Goal: Task Accomplishment & Management: Manage account settings

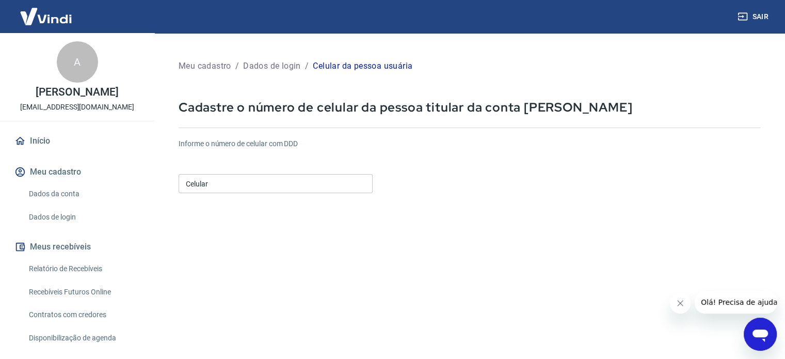
click at [324, 187] on input "Celular" at bounding box center [276, 183] width 194 height 19
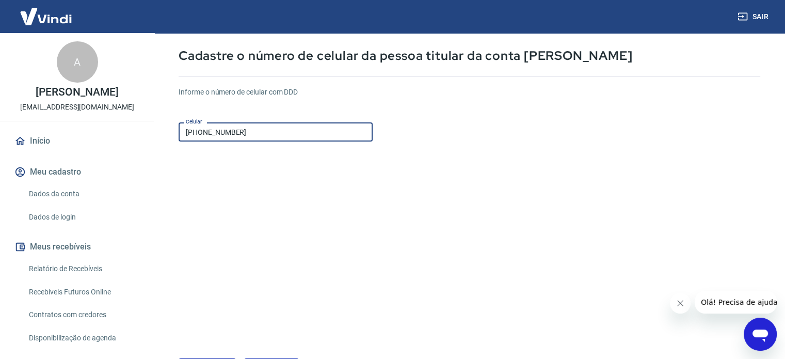
type input "(37) 99807-3585"
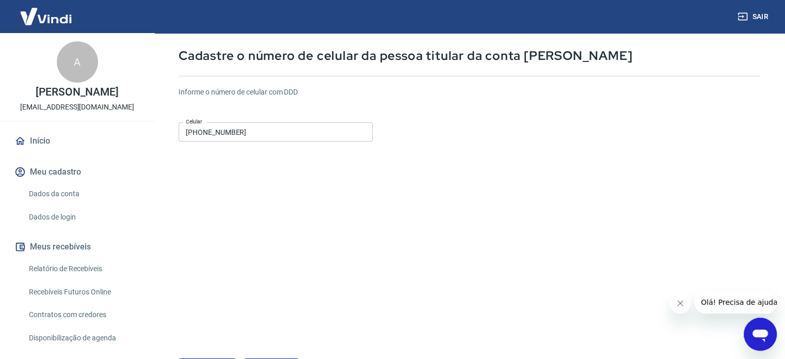
drag, startPoint x: 394, startPoint y: 172, endPoint x: 398, endPoint y: 166, distance: 6.5
click at [396, 172] on form "Informe o número de celular com DDD Celular (37) 99807-3585 Celular Continuar C…" at bounding box center [470, 229] width 582 height 302
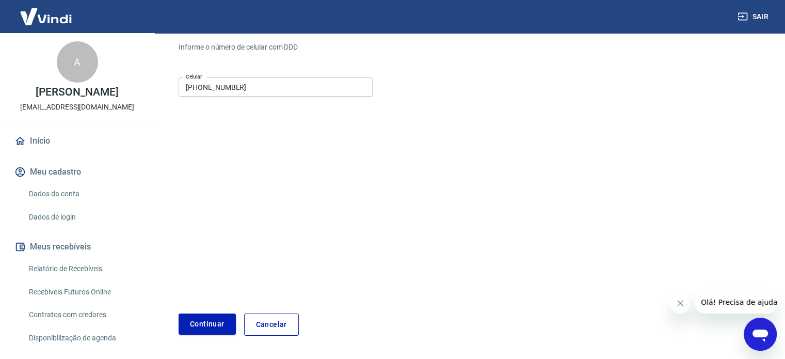
scroll to position [130, 0]
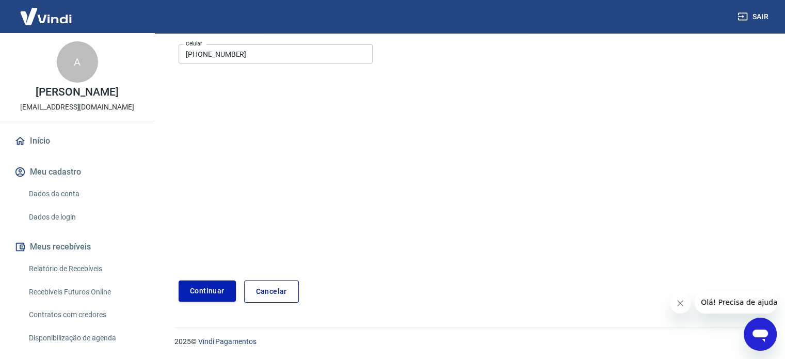
click at [215, 293] on button "Continuar" at bounding box center [207, 290] width 57 height 21
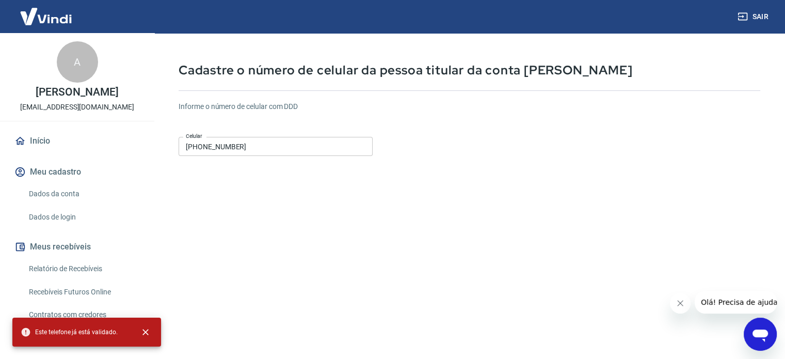
scroll to position [0, 0]
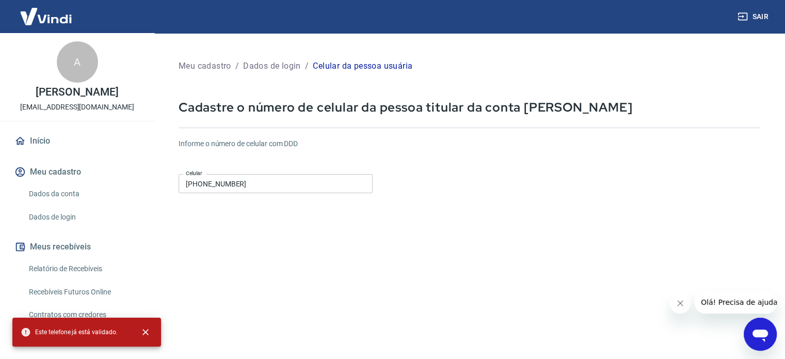
click at [749, 336] on div "Abrir janela de mensagens" at bounding box center [760, 334] width 31 height 31
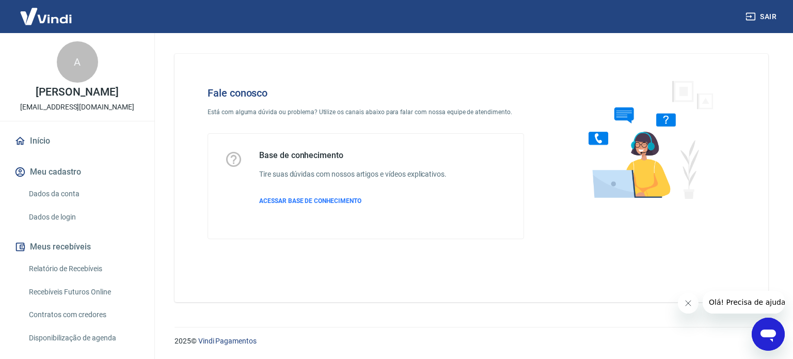
click at [772, 337] on icon "Abrir janela de mensagens" at bounding box center [768, 334] width 19 height 19
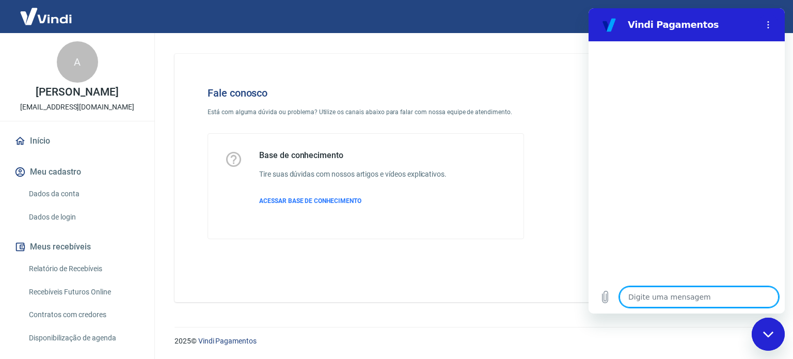
click at [727, 294] on textarea at bounding box center [699, 297] width 159 height 21
type textarea "O"
type textarea "x"
type textarea "Ol"
type textarea "x"
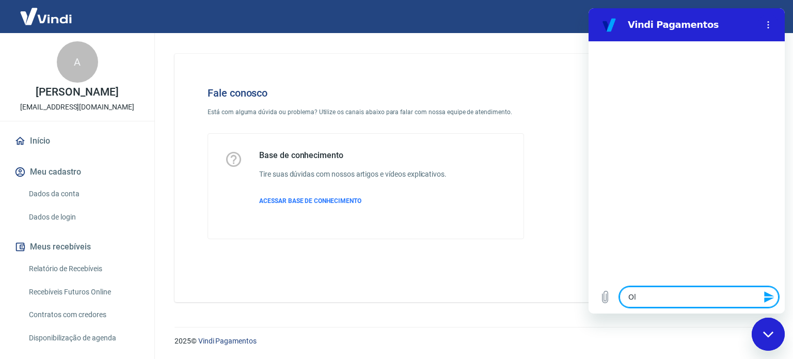
type textarea "Olá"
type textarea "x"
type textarea "Olá,"
type textarea "x"
type textarea "Olá,"
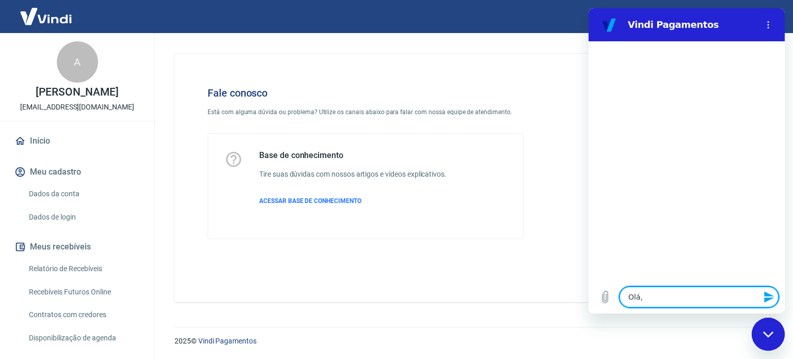
type textarea "x"
type textarea "Olá, b"
type textarea "x"
type textarea "Olá, bo"
type textarea "x"
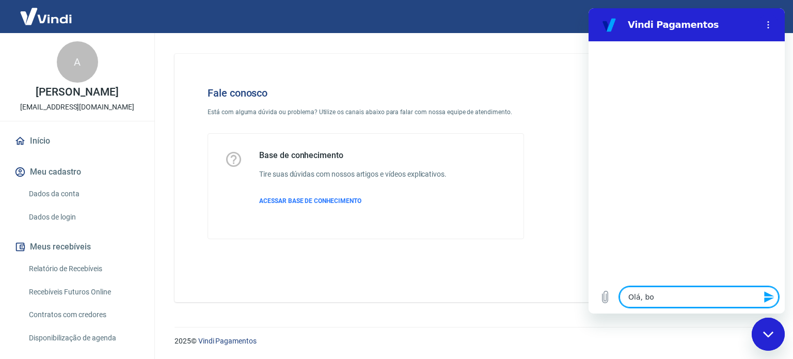
type textarea "Olá, boa"
type textarea "x"
type textarea "Olá, boat"
type textarea "x"
type textarea "Olá, boat"
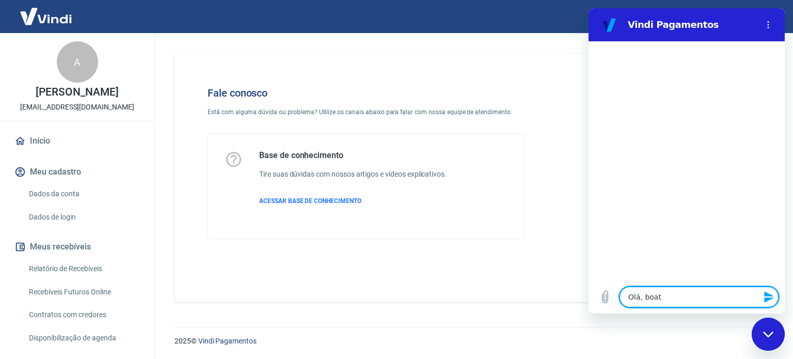
type textarea "x"
type textarea "Olá, boat"
type textarea "x"
type textarea "Olá, boa"
type textarea "x"
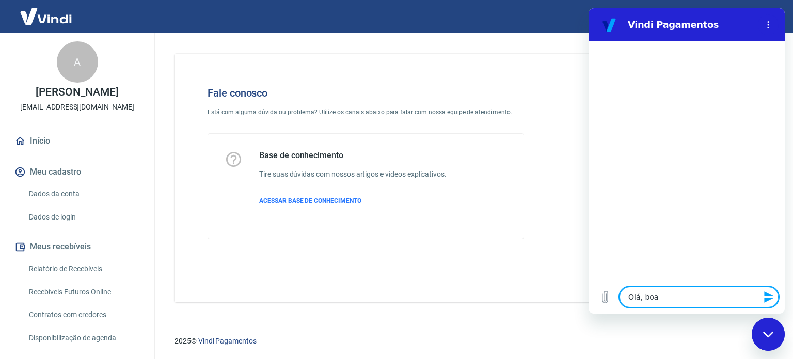
type textarea "Olá, boa"
type textarea "x"
type textarea "Olá, boa t"
type textarea "x"
type textarea "Olá, boa ta"
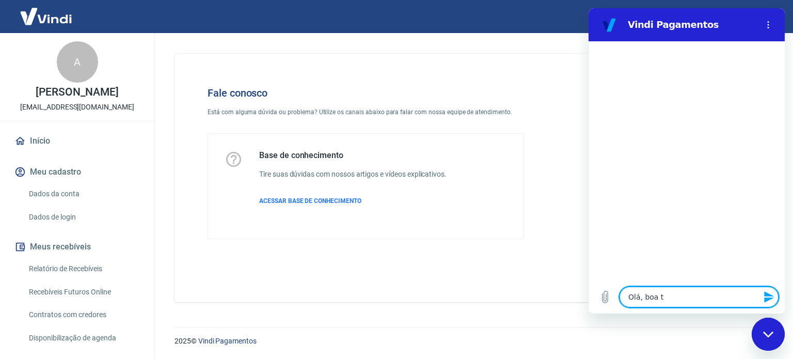
type textarea "x"
type textarea "Olá, boa tar"
type textarea "x"
type textarea "Olá, boa tard"
type textarea "x"
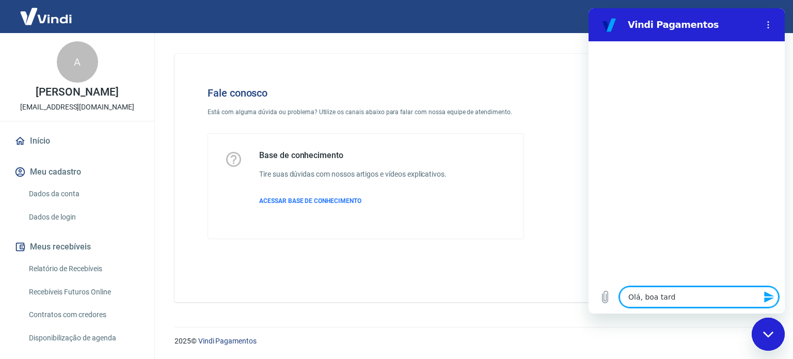
type textarea "Olá, boa tarde"
type textarea "x"
type textarea "Olá, boa tarde!"
type textarea "x"
type textarea "Olá, boa tarde!]"
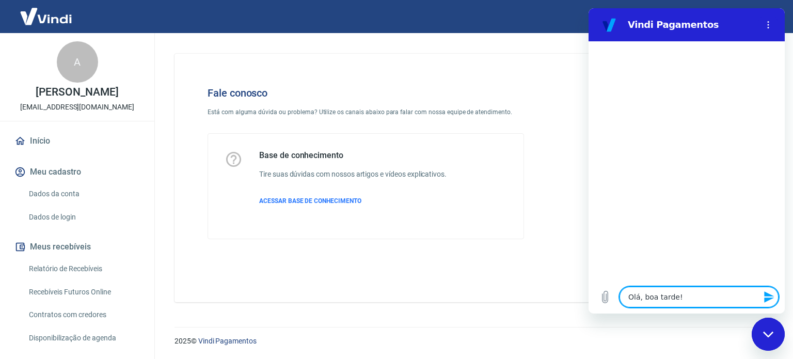
type textarea "x"
type textarea "Olá, boa tarde!"
type textarea "x"
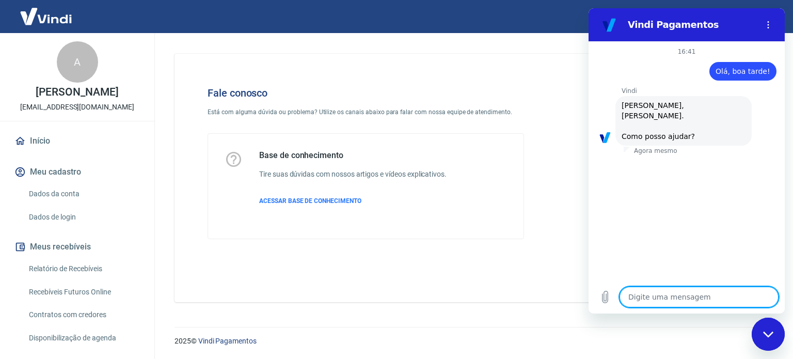
scroll to position [78, 0]
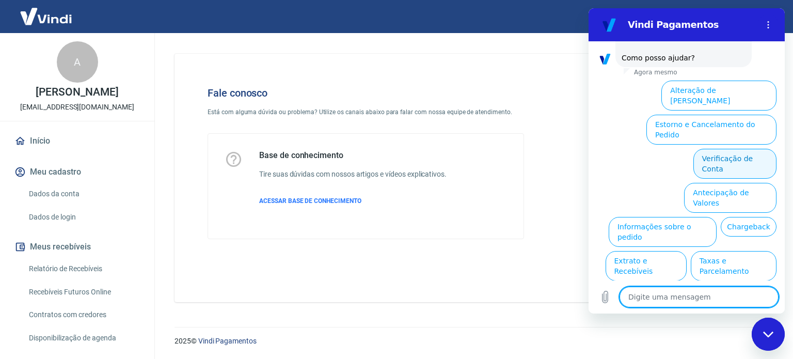
click at [750, 149] on button "Verificação de Conta" at bounding box center [734, 164] width 83 height 30
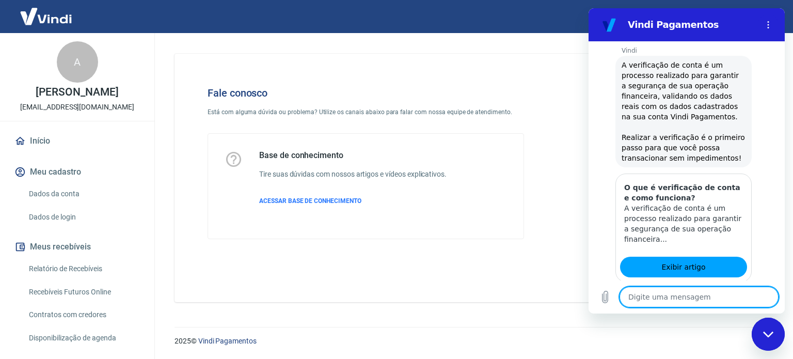
scroll to position [182, 0]
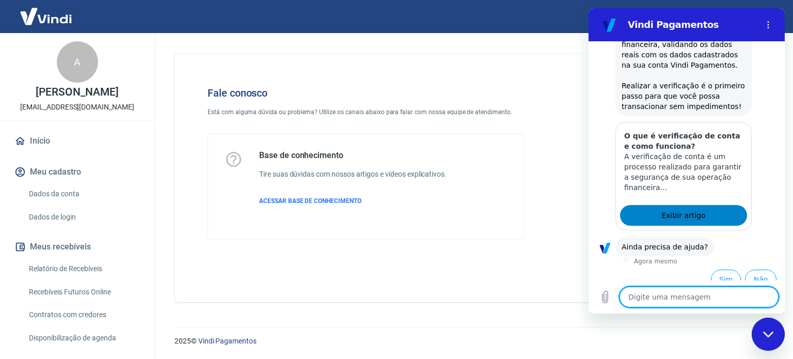
click at [708, 206] on link "Exibir artigo" at bounding box center [683, 215] width 127 height 21
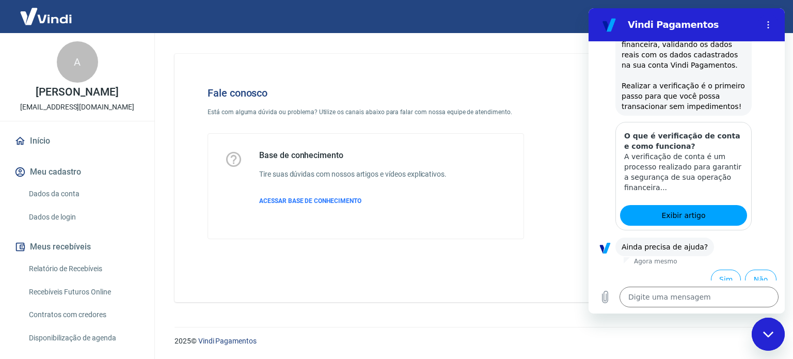
click at [709, 265] on li "Sim" at bounding box center [724, 277] width 34 height 24
click at [720, 270] on button "Sim" at bounding box center [726, 280] width 30 height 20
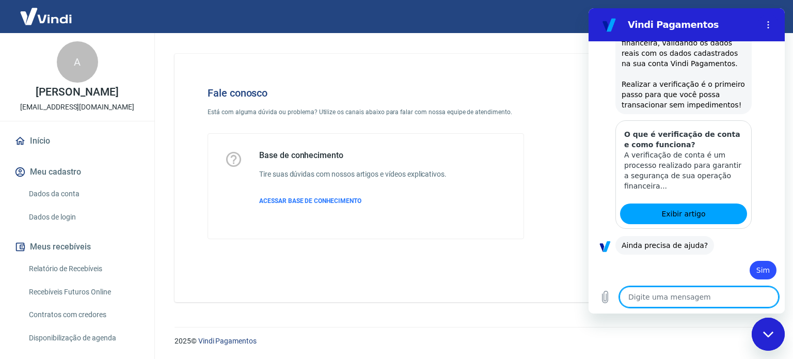
type textarea "x"
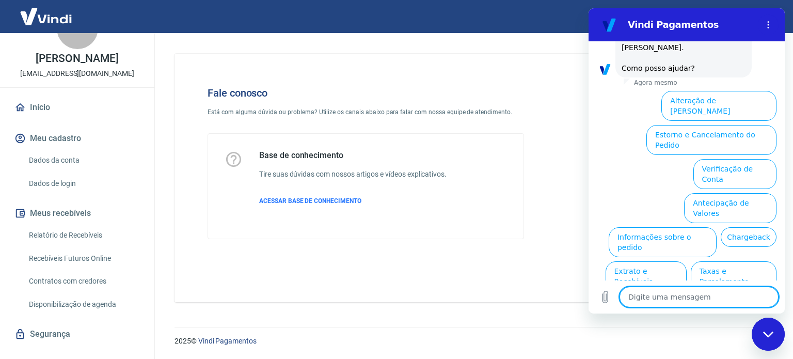
scroll to position [52, 0]
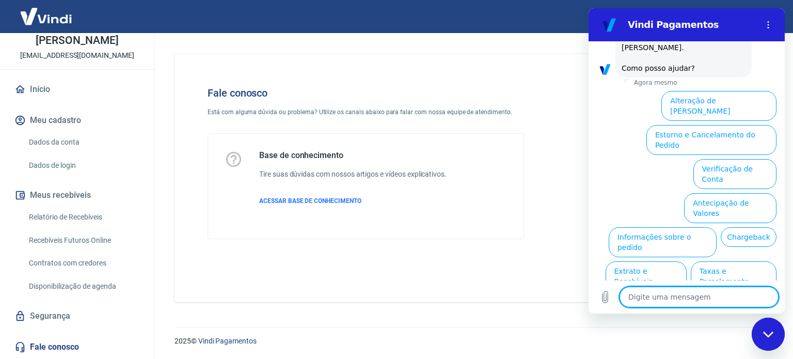
type textarea "I"
type textarea "x"
type textarea "In"
type textarea "x"
type textarea "Int"
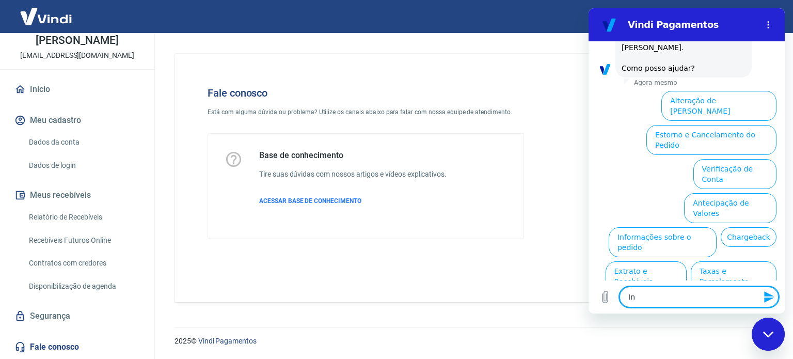
type textarea "x"
type textarea "Inte"
type textarea "x"
type textarea "Inter"
type textarea "x"
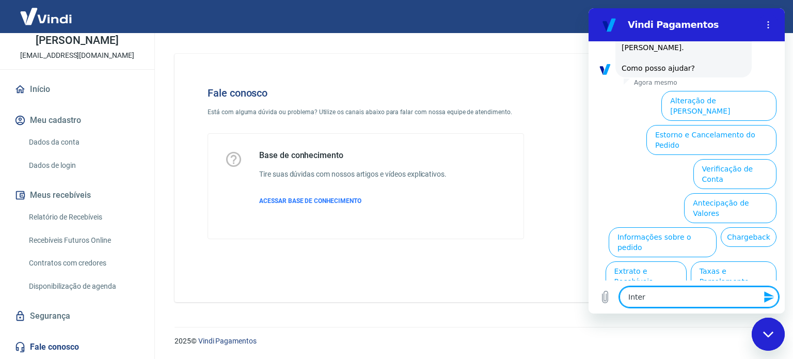
type textarea "Interm"
type textarea "x"
type textarea "Interme"
type textarea "x"
type textarea "Intermed"
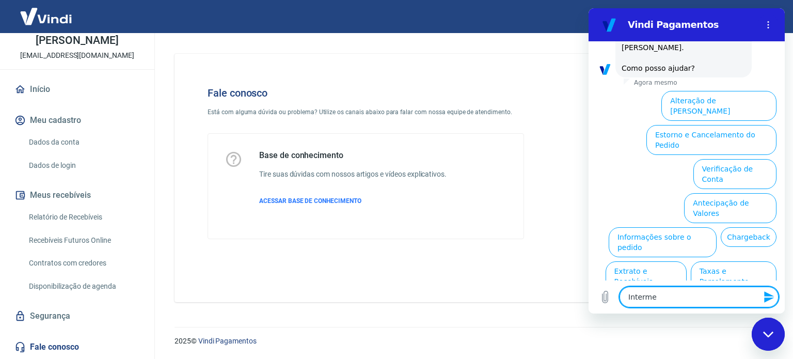
type textarea "x"
type textarea "Intermedi"
type textarea "x"
type textarea "Intermedia"
type textarea "x"
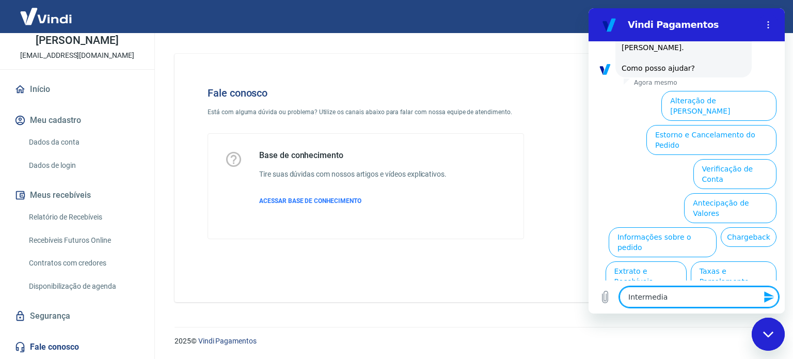
type textarea "Intermediad"
type textarea "x"
type textarea "Intermediado"
type textarea "x"
type textarea "Intermediador"
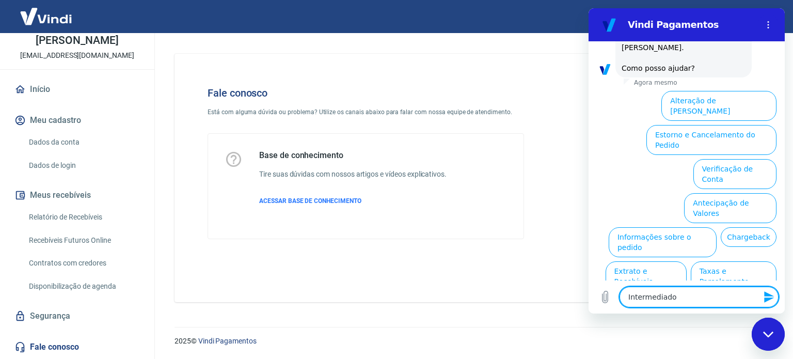
type textarea "x"
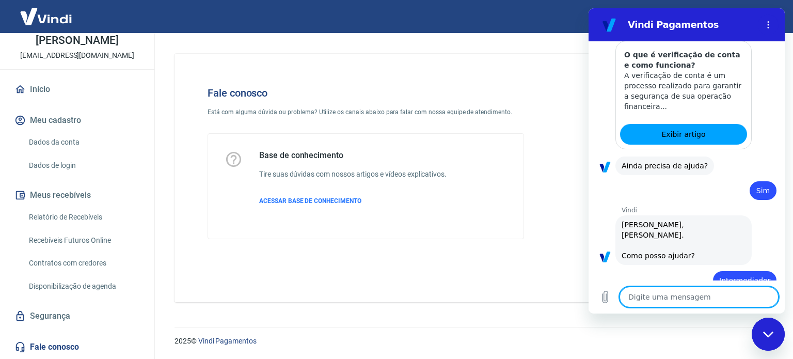
type textarea "x"
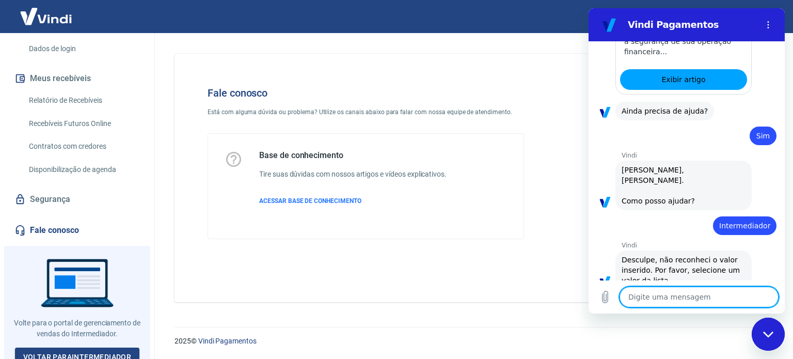
scroll to position [176, 0]
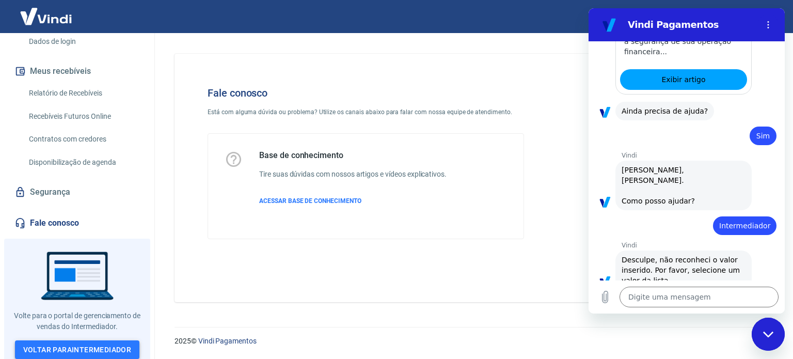
click at [121, 344] on link "Voltar para Intermediador" at bounding box center [77, 349] width 125 height 19
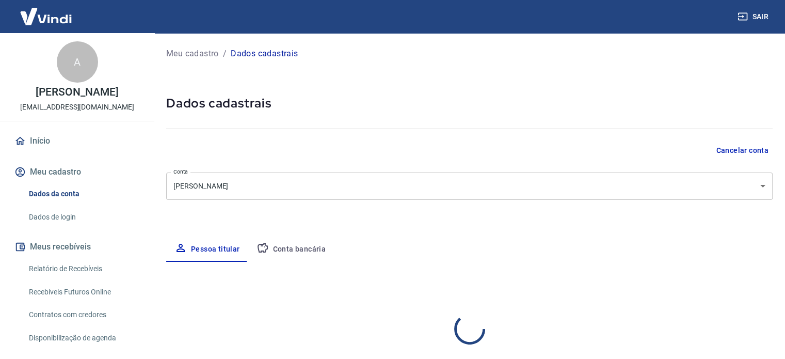
select select "MG"
type input "140.675.496-01"
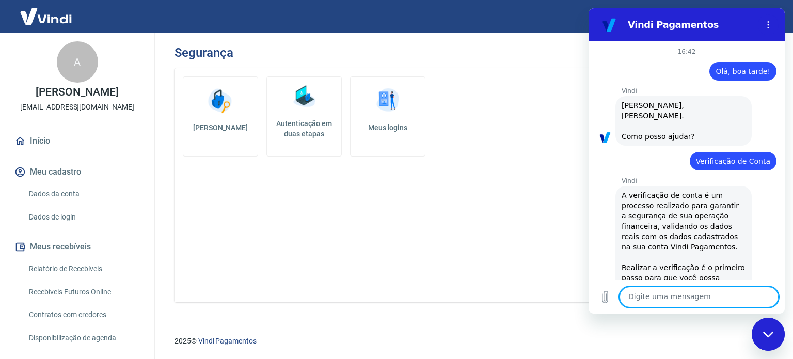
scroll to position [318, 0]
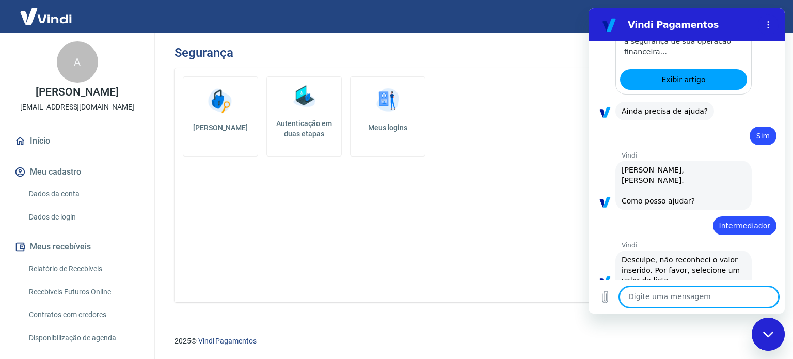
click at [692, 296] on textarea at bounding box center [699, 297] width 159 height 21
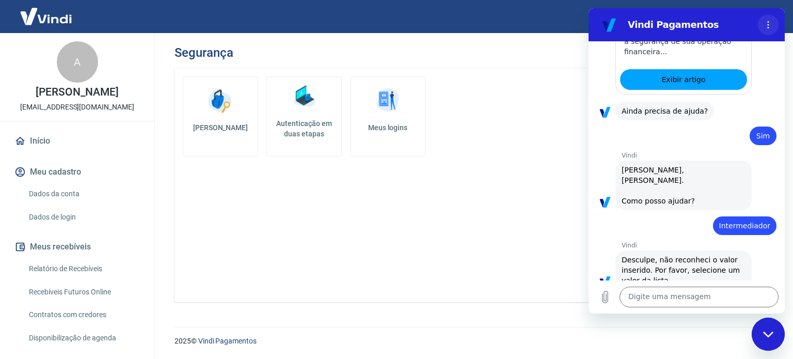
click at [763, 28] on button "Menu de opções" at bounding box center [768, 24] width 21 height 21
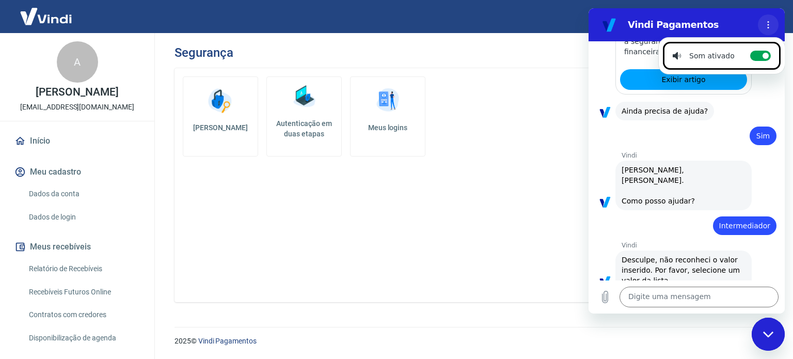
click at [768, 24] on circle "Menu de opções" at bounding box center [769, 25] width 2 height 2
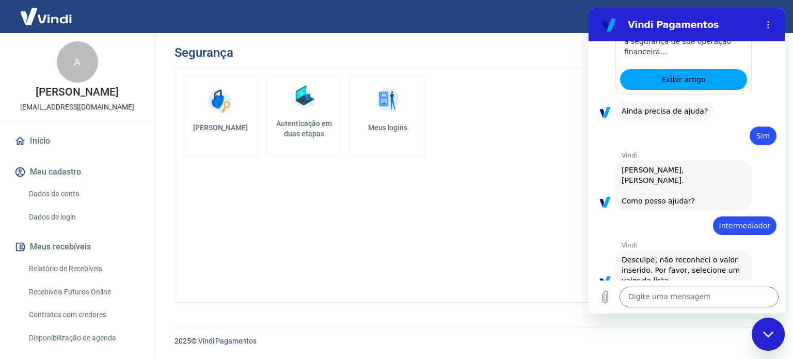
click at [765, 323] on div "Fechar janela de mensagens" at bounding box center [768, 334] width 31 height 31
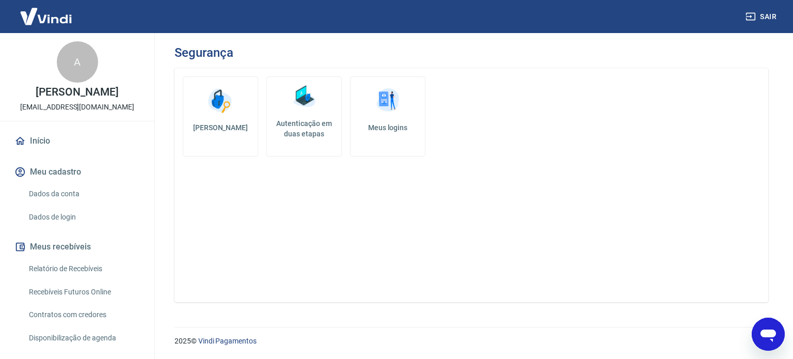
click at [775, 338] on icon "Abrir janela de mensagens" at bounding box center [768, 334] width 19 height 19
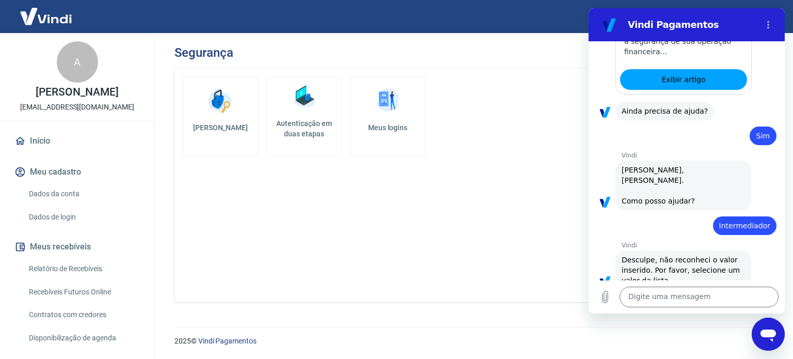
scroll to position [0, 0]
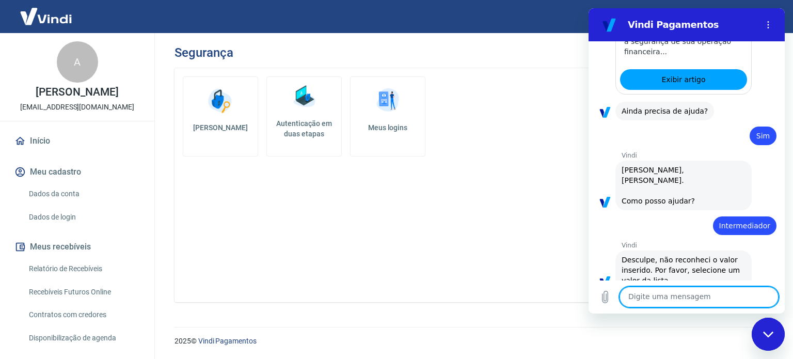
click at [717, 306] on textarea at bounding box center [699, 297] width 159 height 21
type textarea "Ajuda"
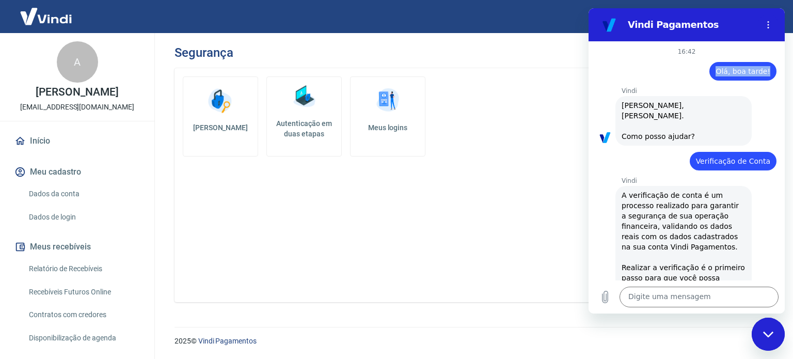
drag, startPoint x: 717, startPoint y: 71, endPoint x: 774, endPoint y: 74, distance: 57.4
click at [774, 74] on div "16:42 Web User 68c86bd532822bc8079b1383 diz: Olá, boa tarde! Vindi Vindi diz: O…" at bounding box center [687, 160] width 196 height 239
copy span "Olá, boa tarde!"
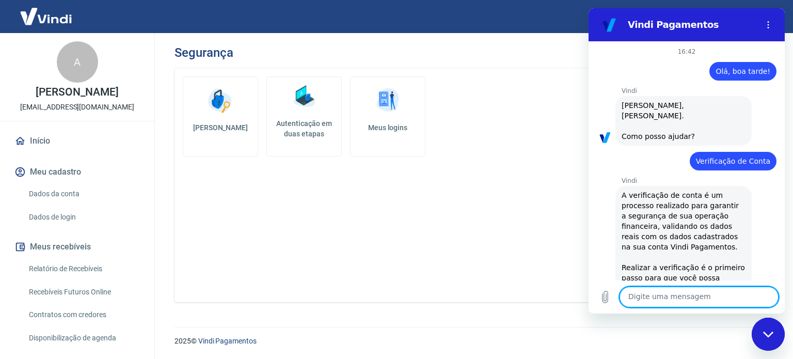
click at [658, 294] on textarea at bounding box center [699, 297] width 159 height 21
paste textarea "Olá, boa tarde!"
type textarea "Olá, boa tarde!"
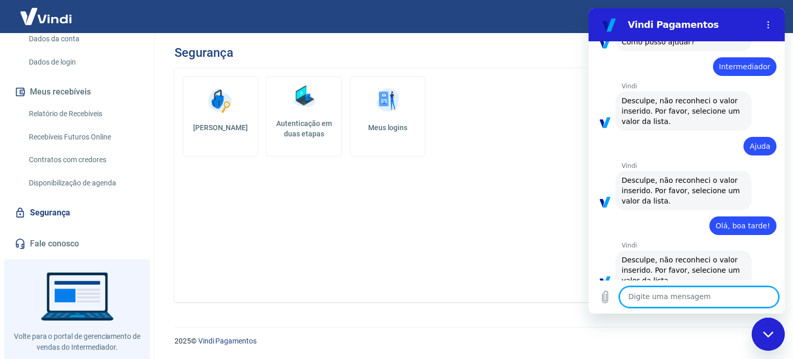
scroll to position [176, 0]
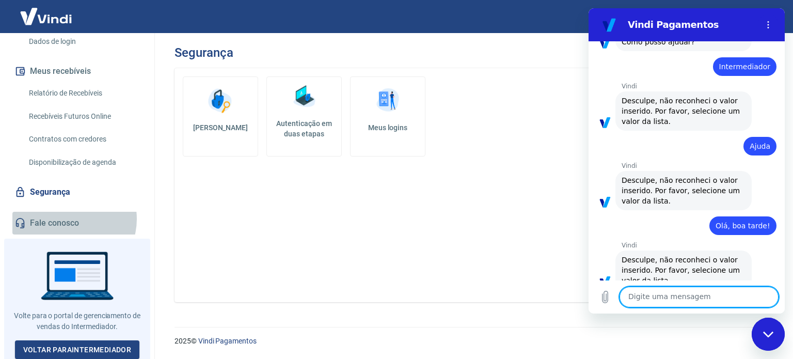
click at [69, 218] on link "Fale conosco" at bounding box center [77, 223] width 130 height 23
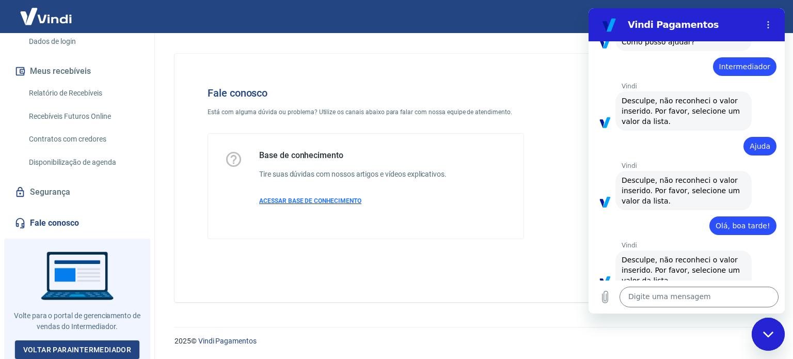
click at [336, 202] on span "ACESSAR BASE DE CONHECIMENTO" at bounding box center [310, 200] width 102 height 7
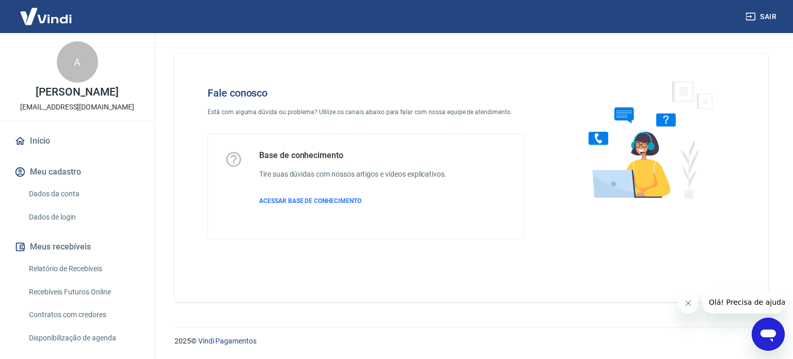
click at [762, 327] on icon "Abrir janela de mensagens" at bounding box center [768, 334] width 19 height 19
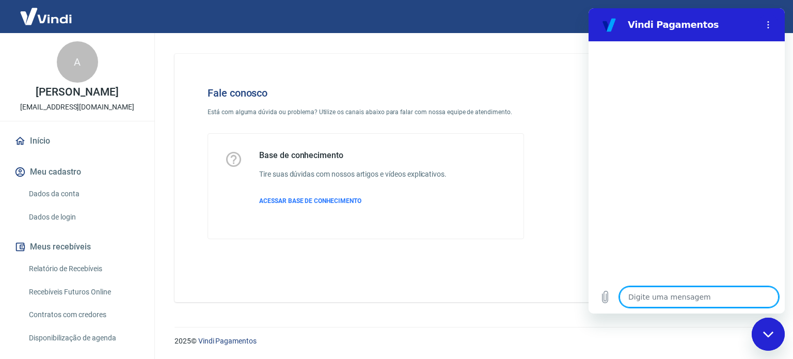
type textarea "O"
type textarea "x"
type textarea "Ol"
type textarea "x"
type textarea "Olá"
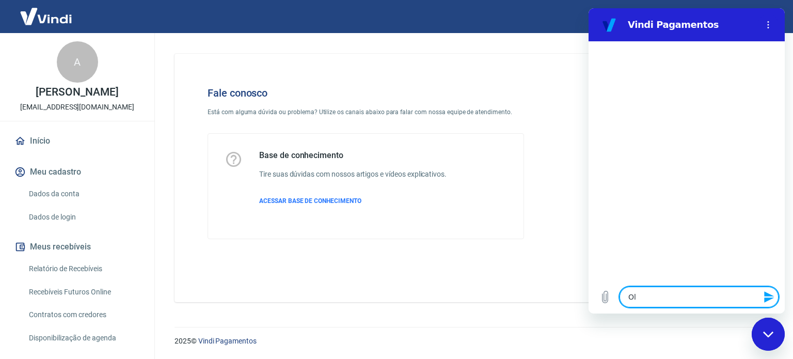
type textarea "x"
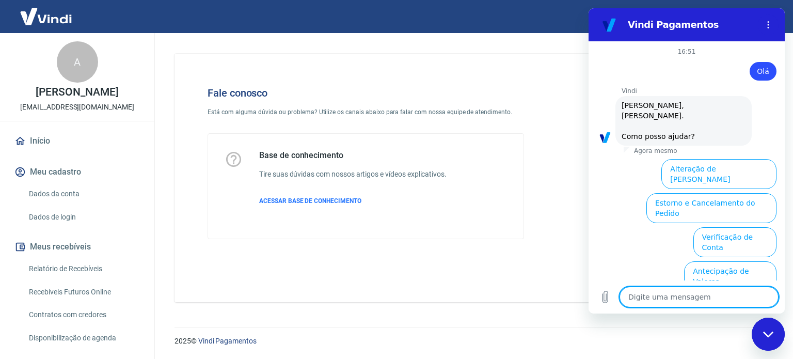
scroll to position [78, 0]
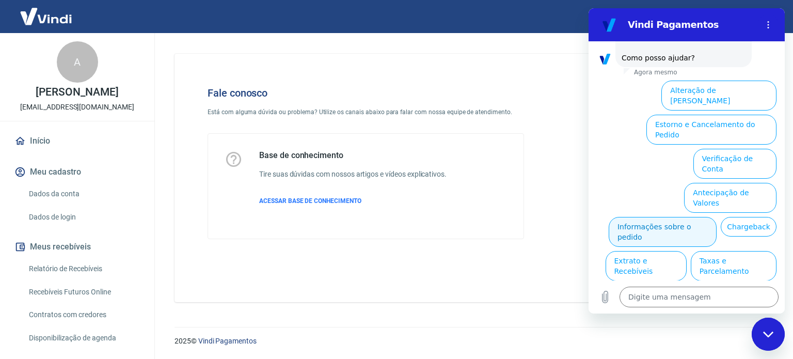
click at [698, 217] on button "Informações sobre o pedido" at bounding box center [663, 232] width 108 height 30
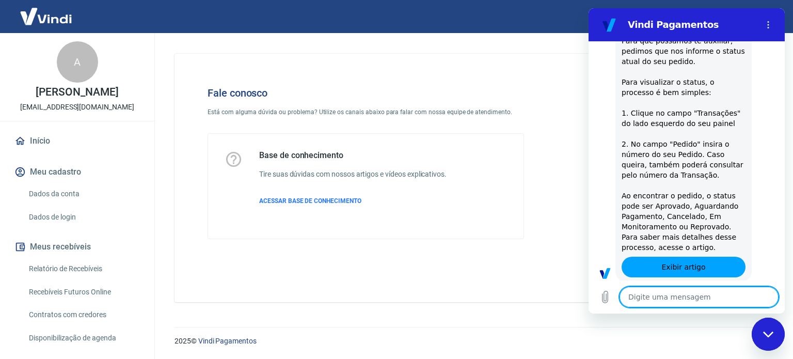
type textarea "x"
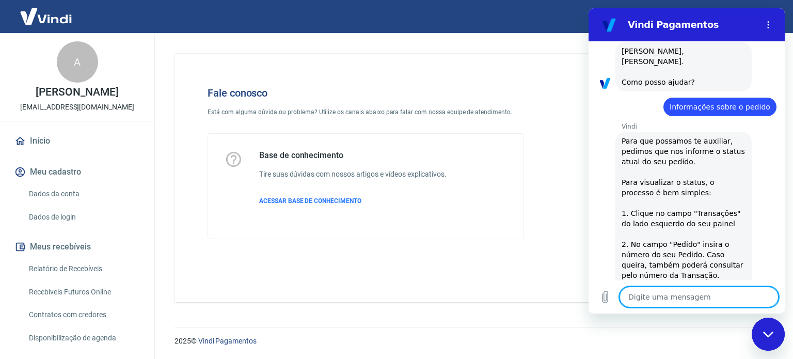
scroll to position [51, 0]
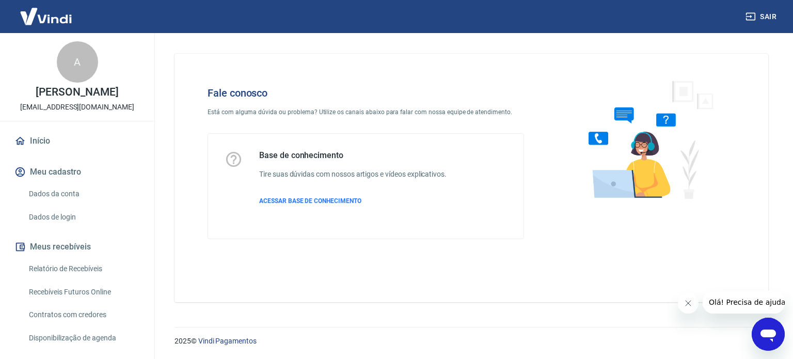
click at [748, 300] on span "Olá! Precisa de ajuda?" at bounding box center [748, 302] width 81 height 8
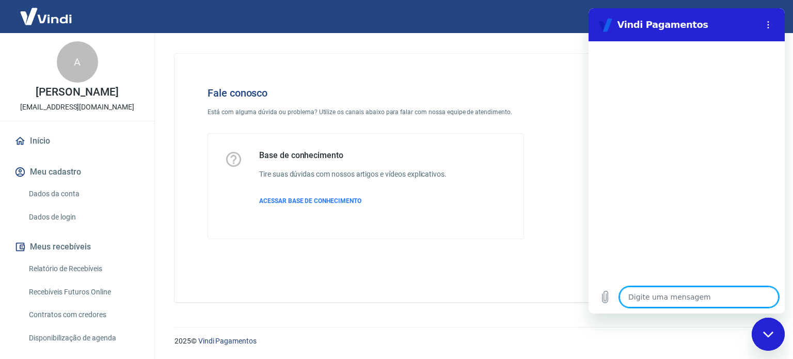
type textarea "o"
type textarea "x"
type textarea "ol"
type textarea "x"
type textarea "olá"
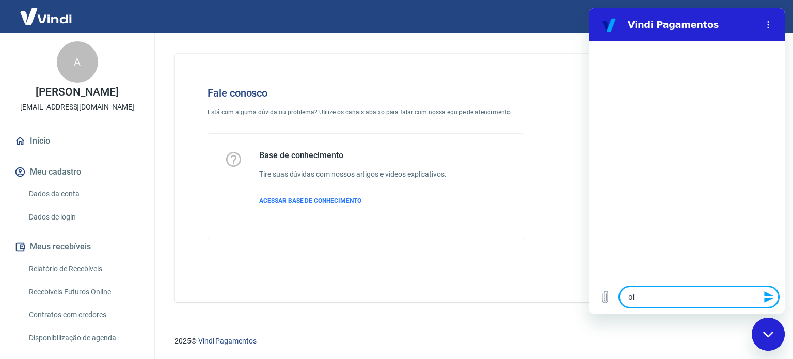
type textarea "x"
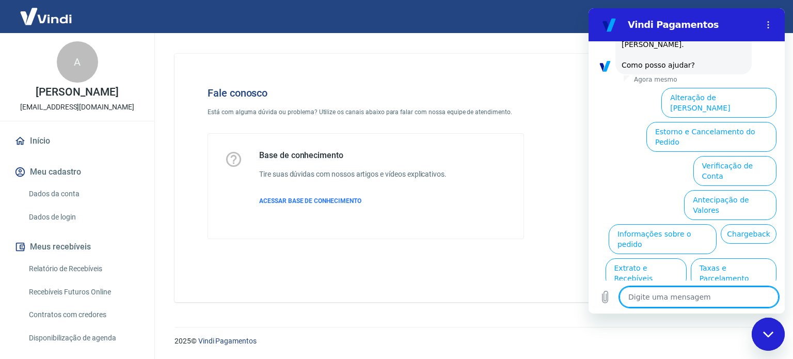
scroll to position [78, 0]
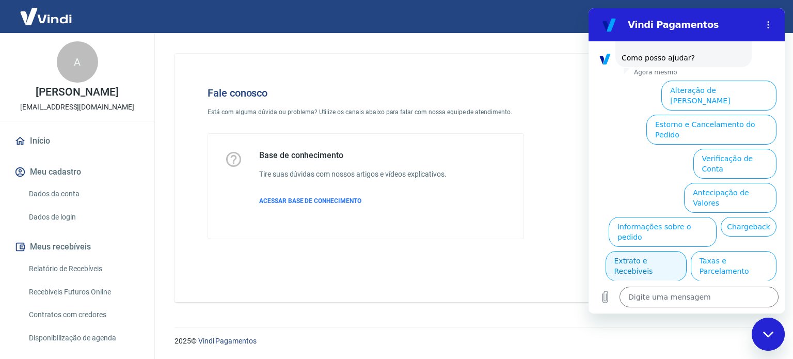
click at [687, 251] on button "Extrato e Recebíveis" at bounding box center [646, 266] width 81 height 30
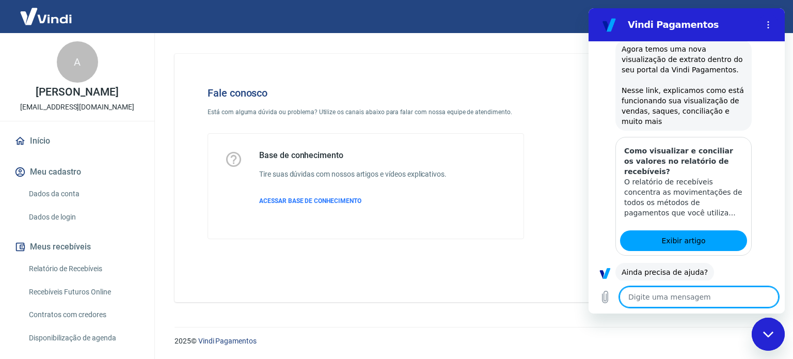
scroll to position [171, 0]
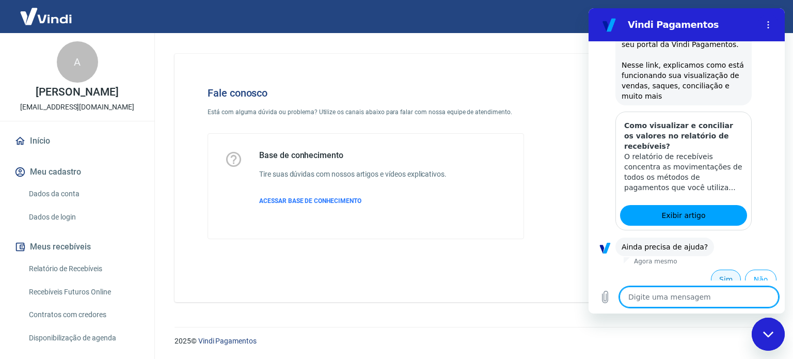
click at [712, 270] on button "Sim" at bounding box center [726, 280] width 30 height 20
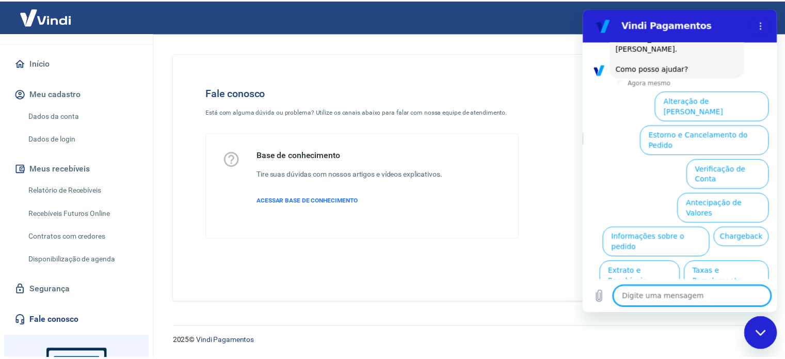
scroll to position [103, 0]
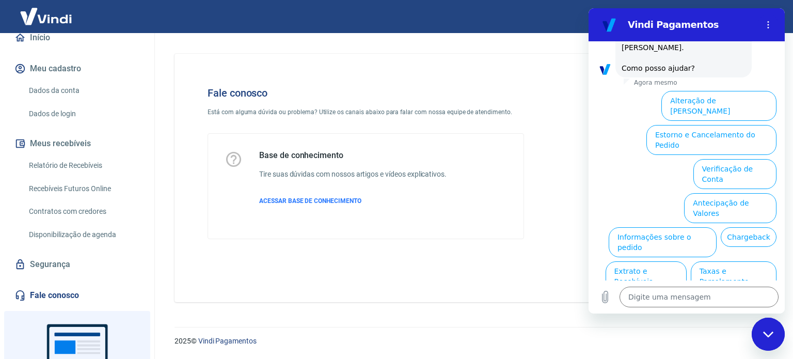
click at [114, 214] on link "Contratos com credores" at bounding box center [83, 211] width 117 height 21
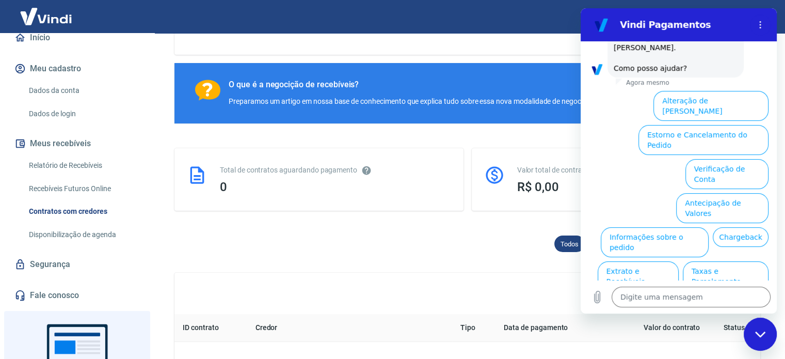
scroll to position [155, 0]
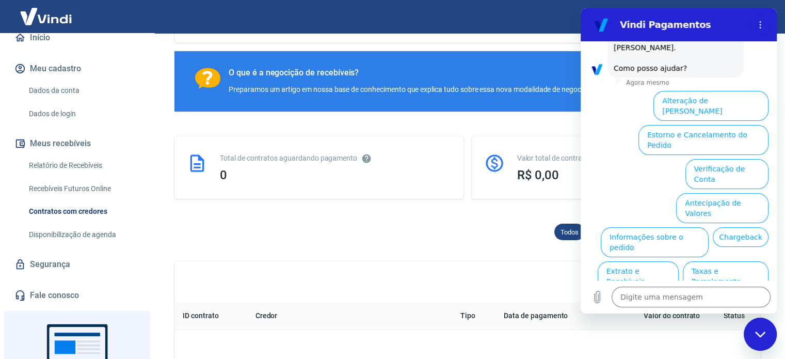
click at [362, 231] on div "Todos Aguardando Pagamento Pagos Contestados" at bounding box center [468, 234] width 586 height 21
click at [763, 26] on icon "Menu de opções" at bounding box center [760, 25] width 8 height 8
click at [755, 328] on div "Fechar janela de mensagens" at bounding box center [760, 334] width 31 height 31
type textarea "x"
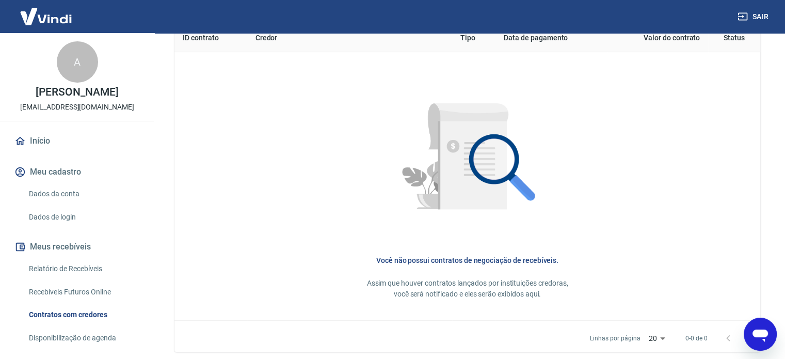
scroll to position [430, 0]
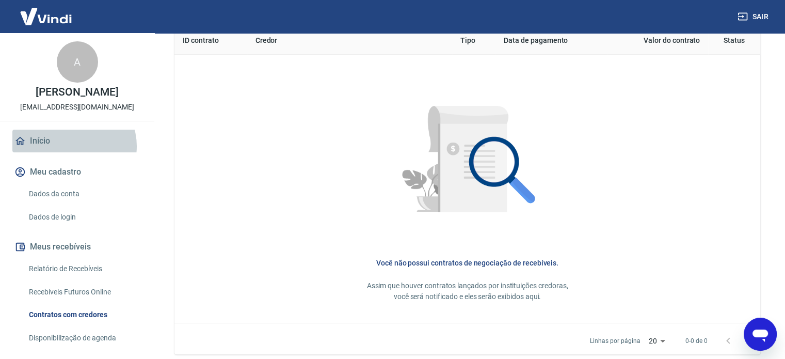
click at [72, 146] on link "Início" at bounding box center [77, 141] width 130 height 23
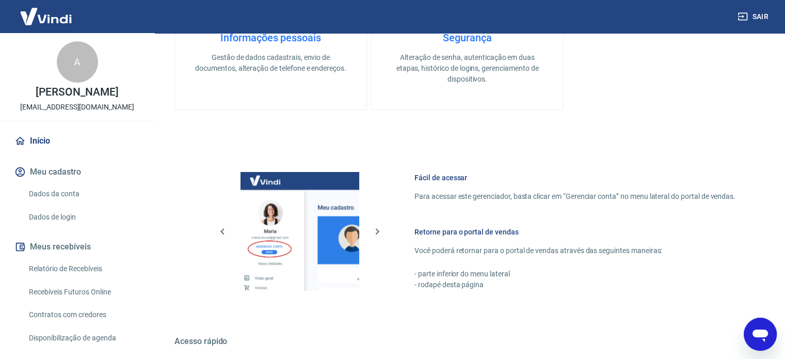
click at [75, 198] on link "Dados da conta" at bounding box center [83, 193] width 117 height 21
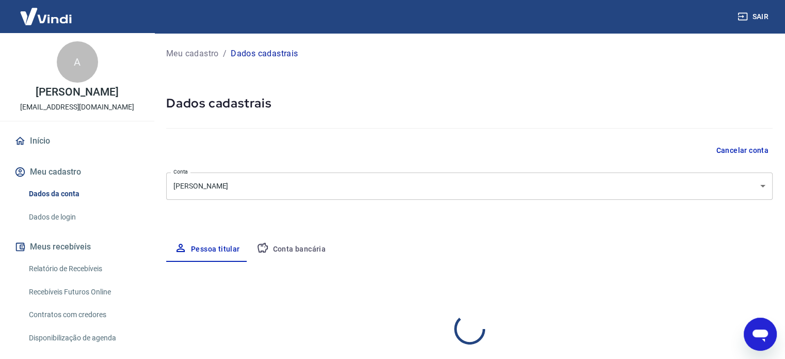
select select "MG"
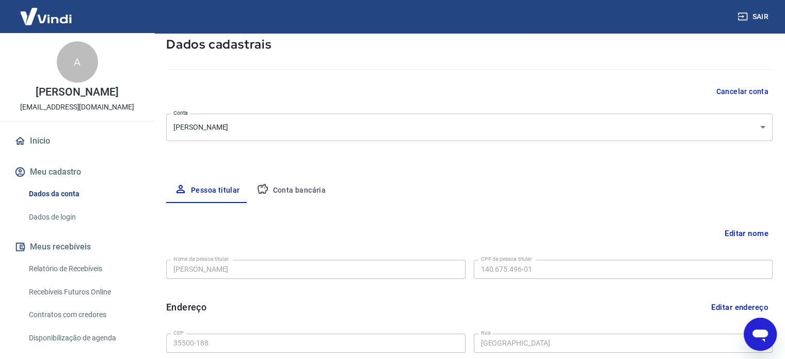
scroll to position [155, 0]
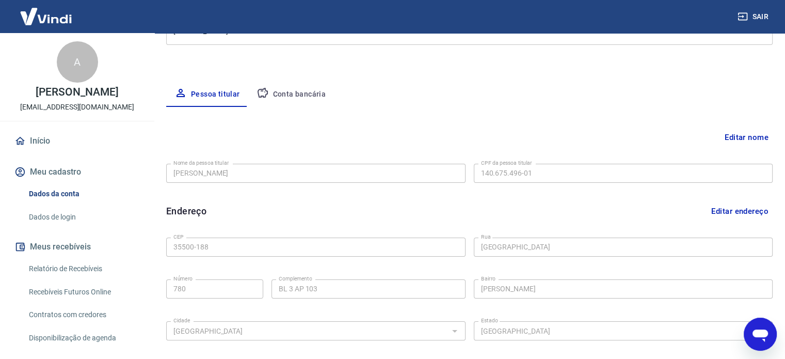
click at [295, 103] on button "Conta bancária" at bounding box center [291, 94] width 86 height 25
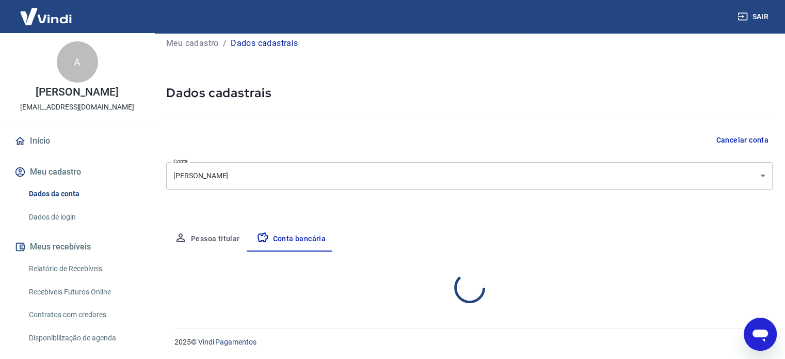
select select "1"
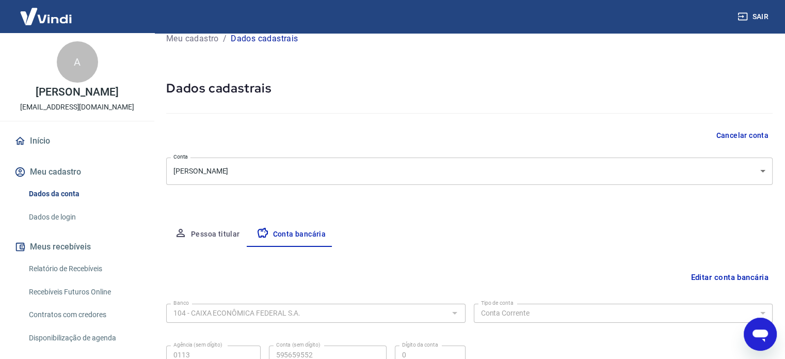
scroll to position [0, 0]
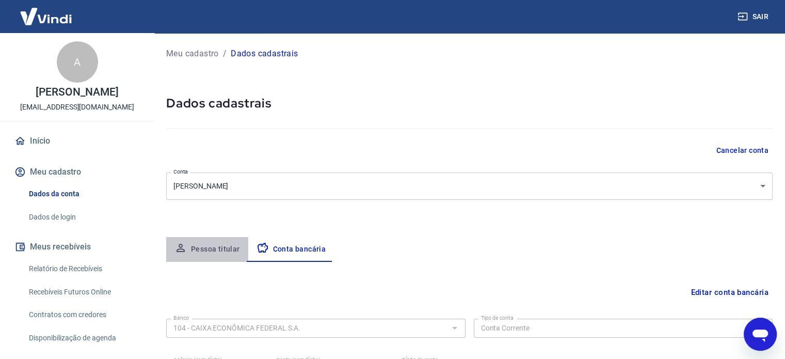
click at [211, 246] on button "Pessoa titular" at bounding box center [207, 249] width 82 height 25
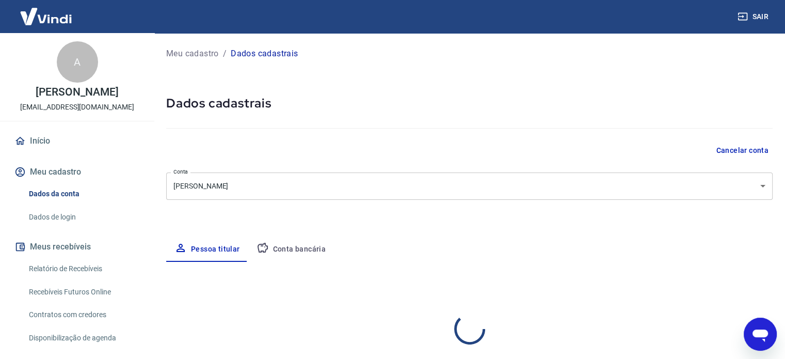
select select "MG"
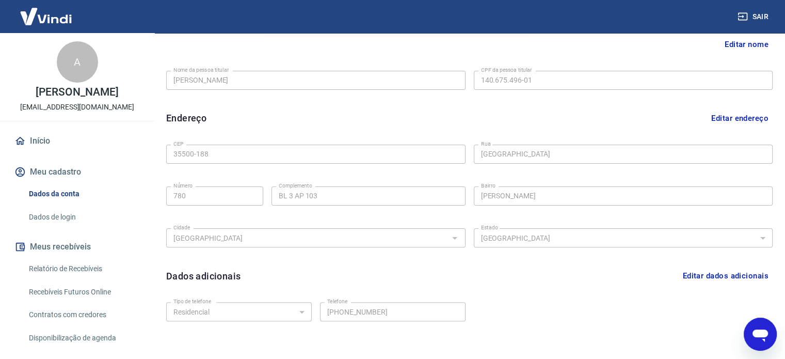
scroll to position [302, 0]
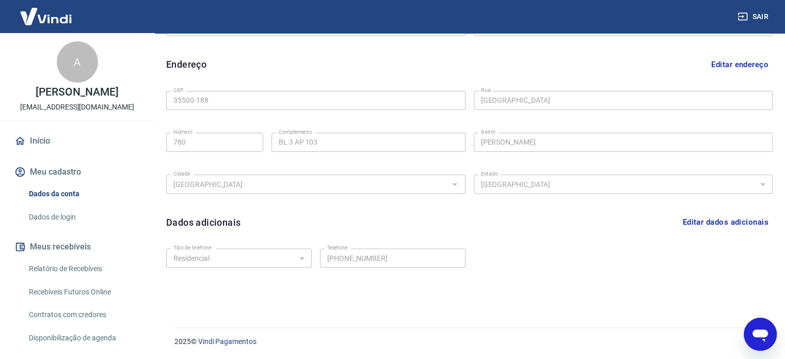
click at [48, 9] on img at bounding box center [45, 16] width 67 height 31
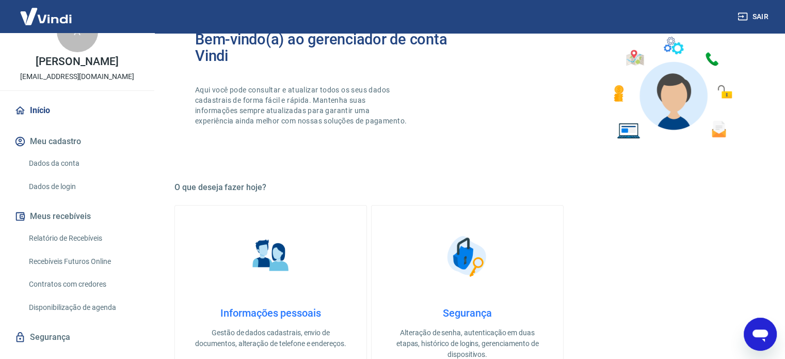
scroll to position [21, 0]
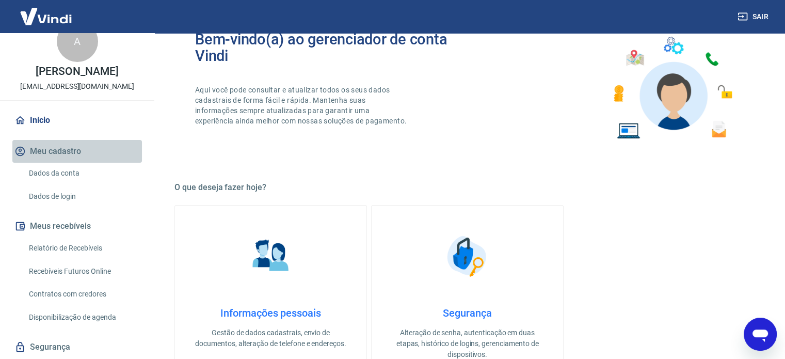
click at [84, 152] on button "Meu cadastro" at bounding box center [77, 151] width 130 height 23
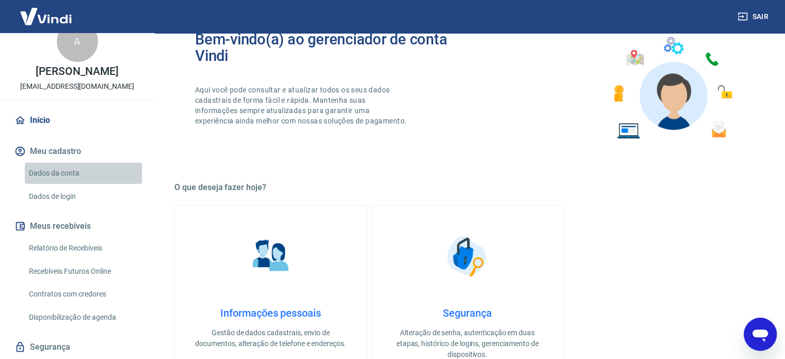
click at [99, 169] on link "Dados da conta" at bounding box center [83, 173] width 117 height 21
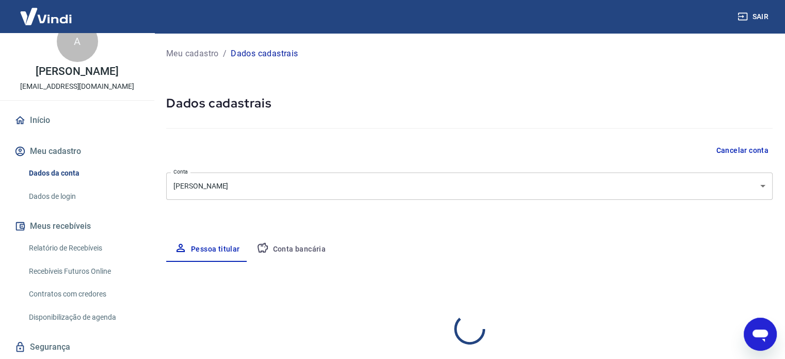
select select "MG"
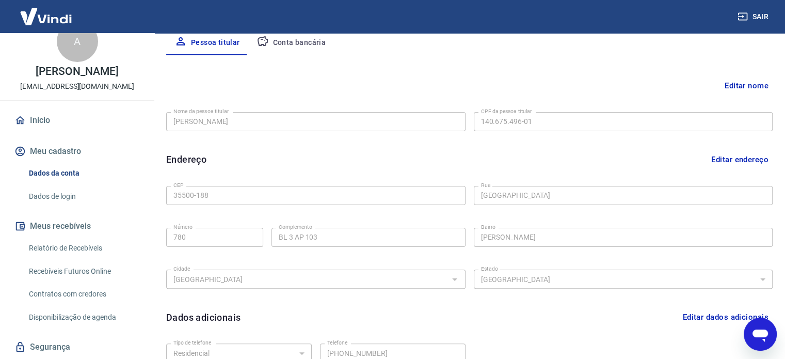
scroll to position [302, 0]
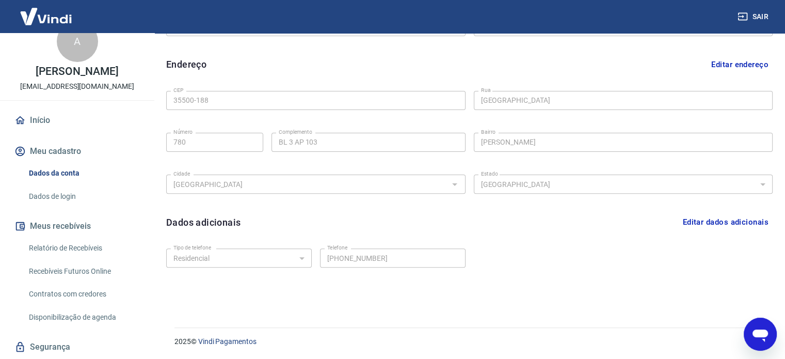
click at [92, 201] on link "Dados de login" at bounding box center [83, 196] width 117 height 21
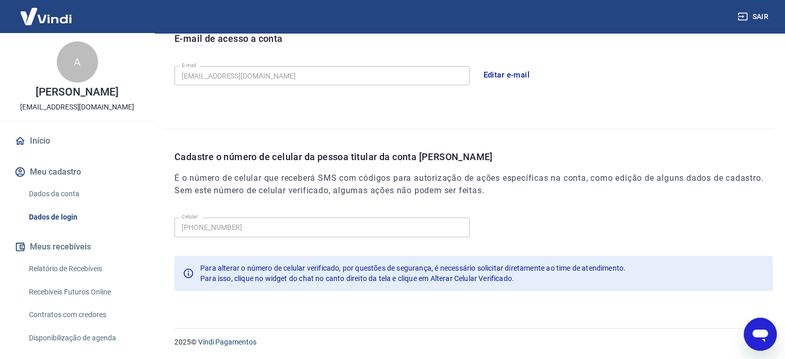
click at [49, 9] on img at bounding box center [45, 16] width 67 height 31
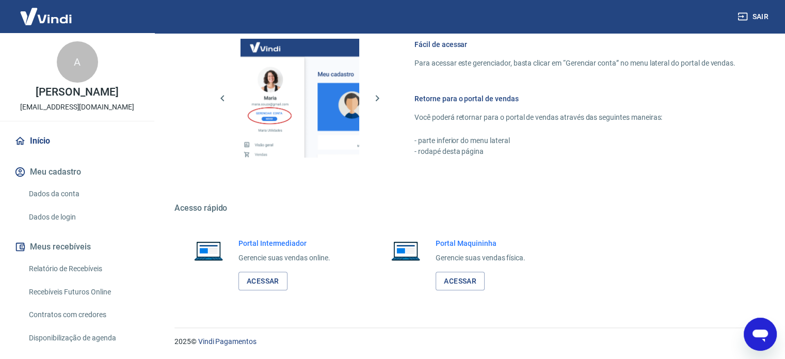
click at [52, 17] on img at bounding box center [45, 16] width 67 height 31
click at [52, 136] on link "Início" at bounding box center [77, 141] width 130 height 23
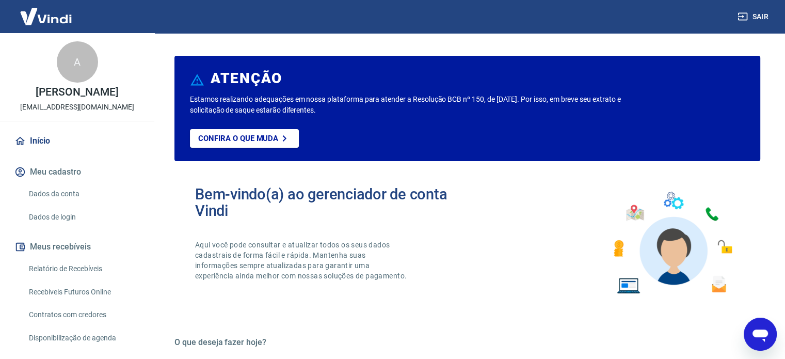
scroll to position [155, 0]
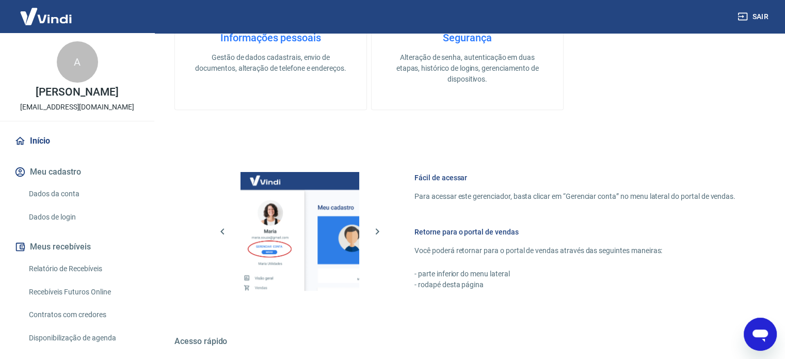
scroll to position [190, 0]
